Goal: Go to known website

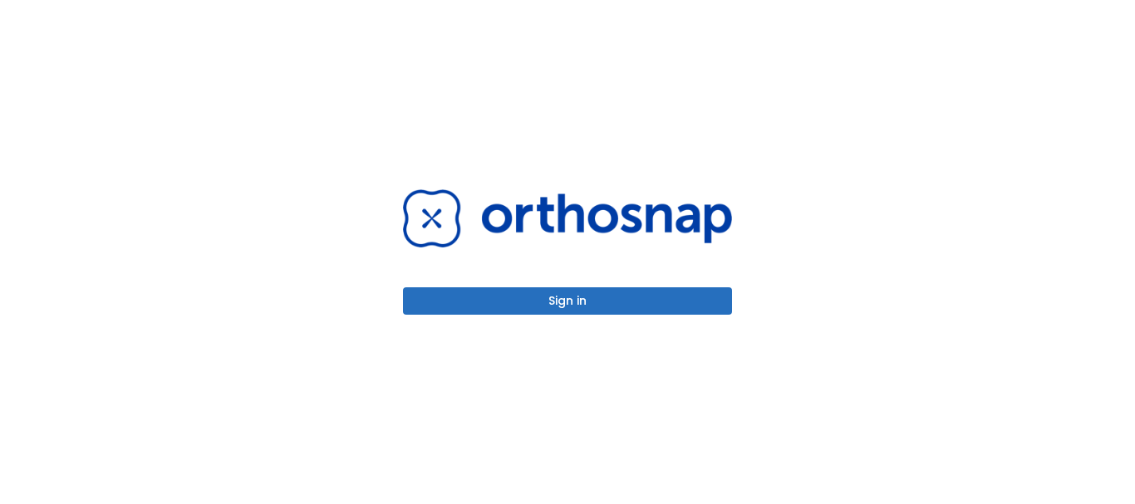
click at [565, 311] on button "Sign in" at bounding box center [567, 300] width 329 height 27
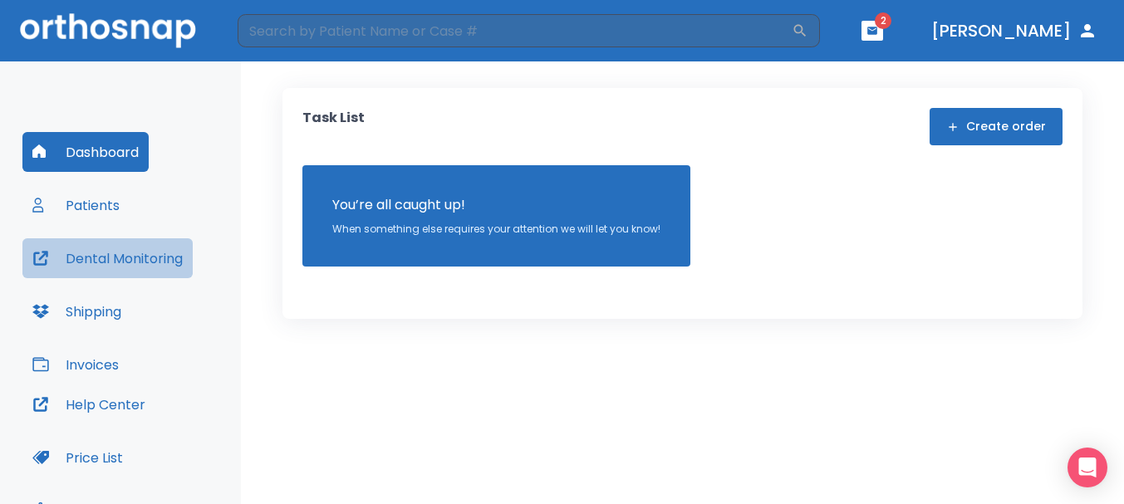
click at [96, 259] on button "Dental Monitoring" at bounding box center [107, 258] width 170 height 40
